Goal: Information Seeking & Learning: Find specific fact

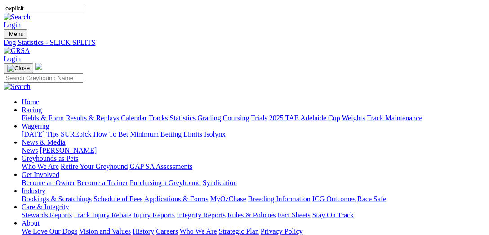
type input "explicit"
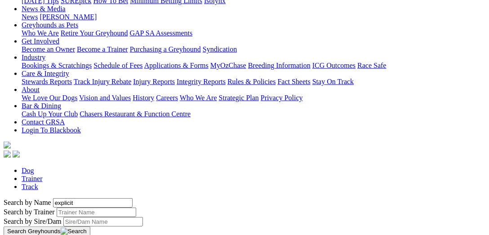
scroll to position [139, 0]
